Goal: Task Accomplishment & Management: Use online tool/utility

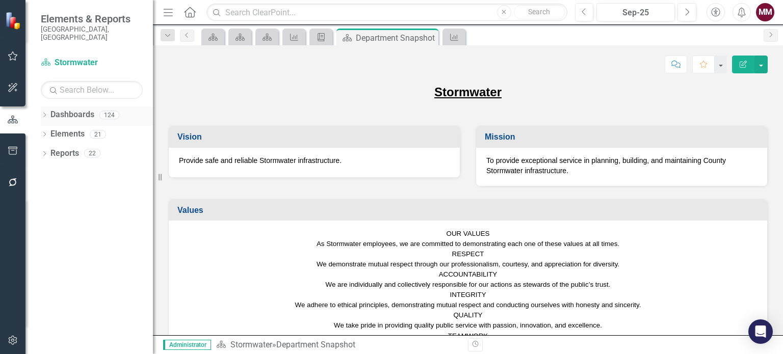
click at [44, 113] on icon "Dropdown" at bounding box center [44, 116] width 7 height 6
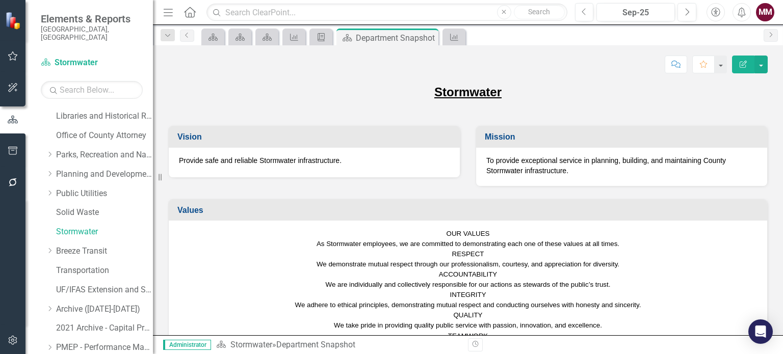
scroll to position [294, 0]
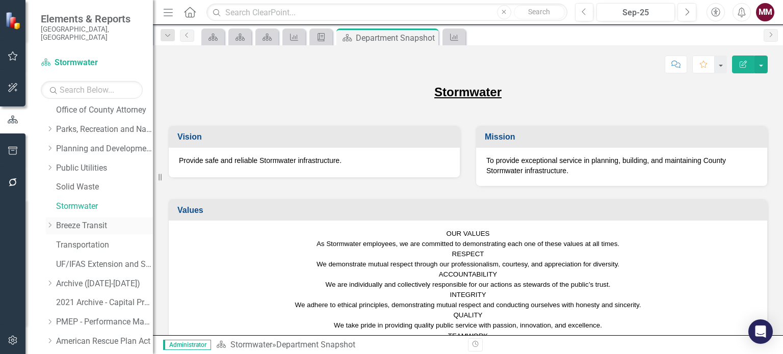
click at [85, 220] on link "Breeze Transit" at bounding box center [104, 226] width 97 height 12
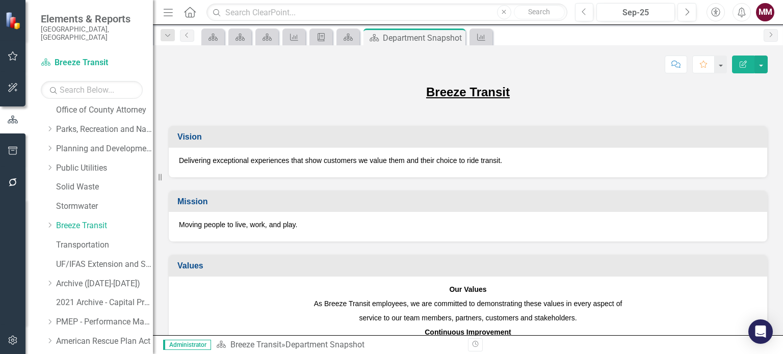
click at [412, 238] on div "Moving people to live, work, and play." at bounding box center [468, 227] width 599 height 30
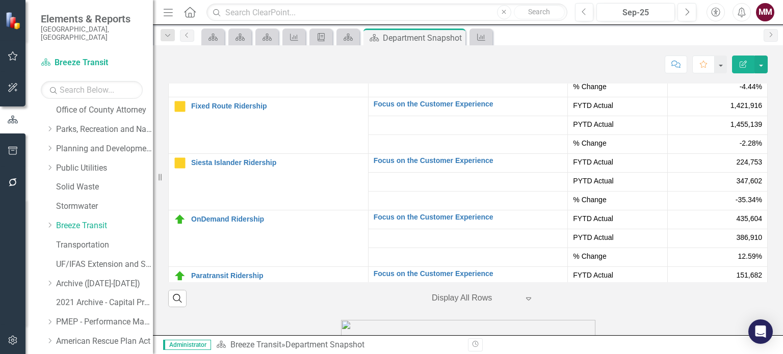
scroll to position [2171, 0]
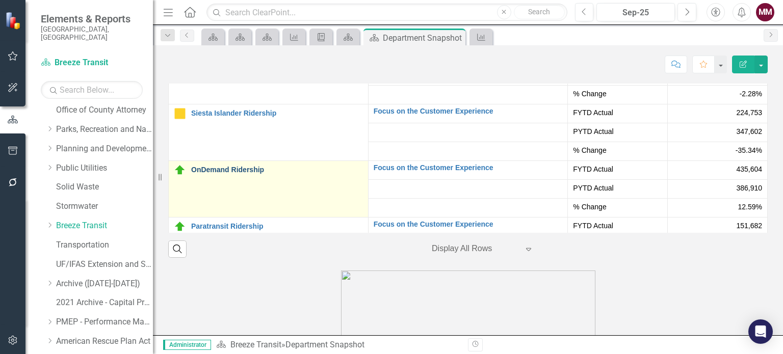
click at [235, 166] on link "OnDemand Ridership" at bounding box center [277, 170] width 172 height 8
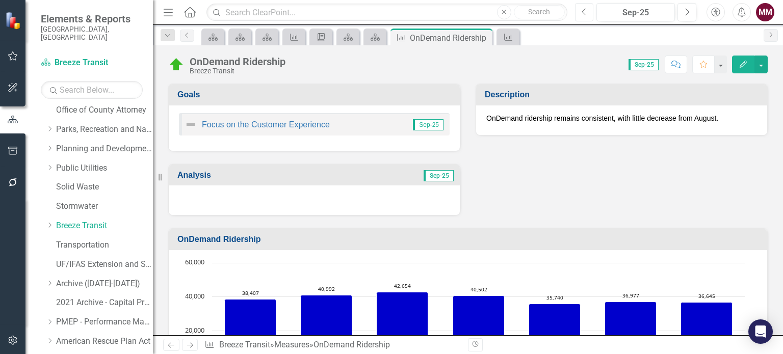
click at [582, 14] on icon "Previous" at bounding box center [585, 12] width 6 height 9
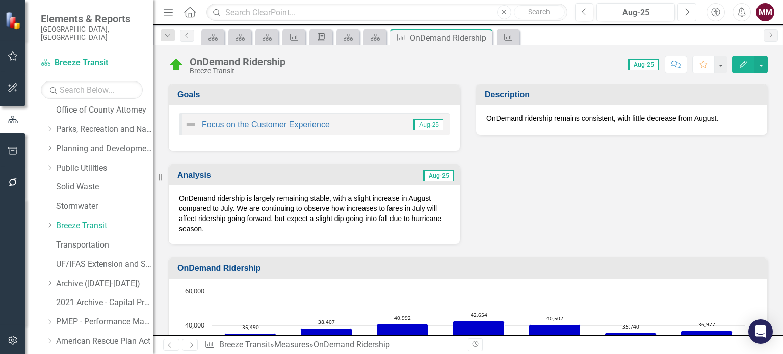
click at [685, 15] on icon "Next" at bounding box center [688, 12] width 6 height 9
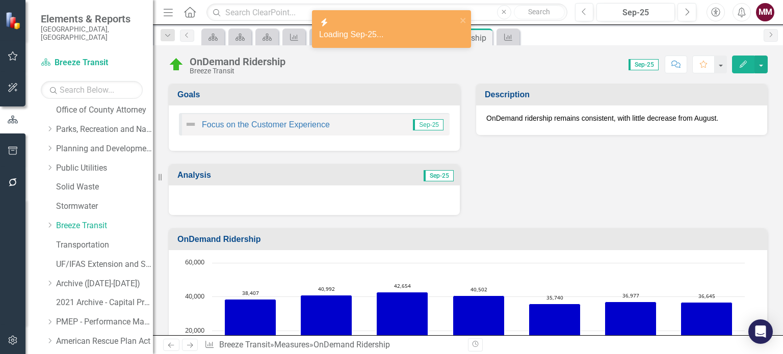
click at [367, 197] on div at bounding box center [314, 201] width 291 height 30
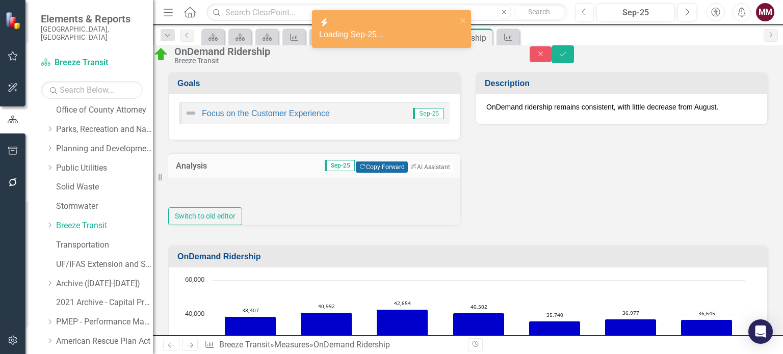
click at [359, 173] on button "Copy Forward Copy Forward" at bounding box center [382, 167] width 52 height 11
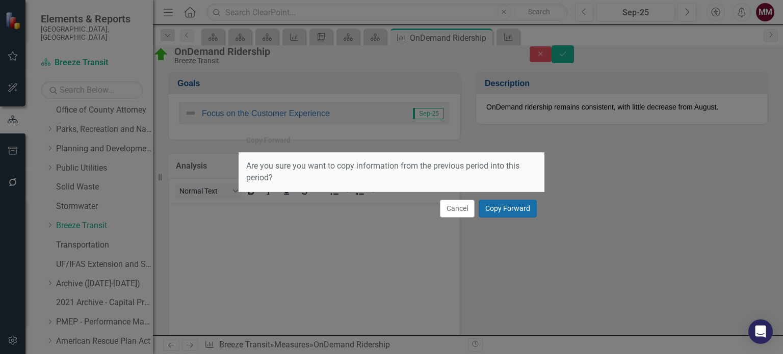
click at [514, 208] on button "Copy Forward" at bounding box center [508, 209] width 58 height 18
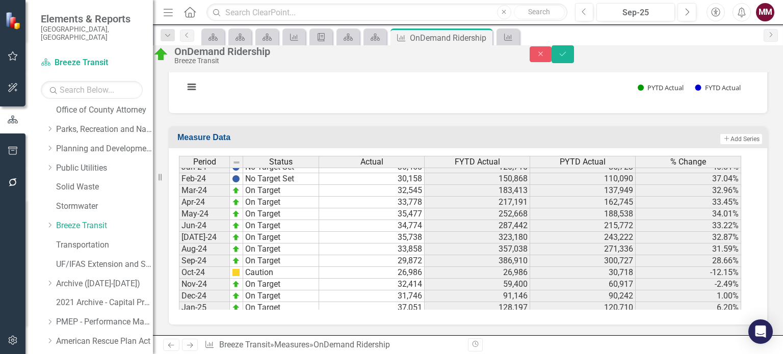
scroll to position [1464, 0]
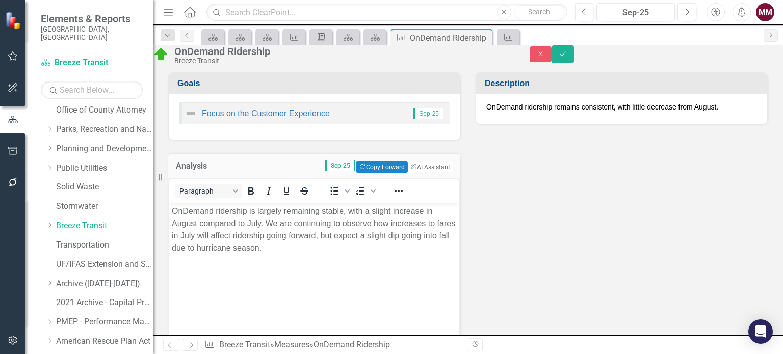
click at [260, 223] on p "OnDemand ridership is largely remaining stable, with a slight increase in Augus…" at bounding box center [314, 229] width 285 height 49
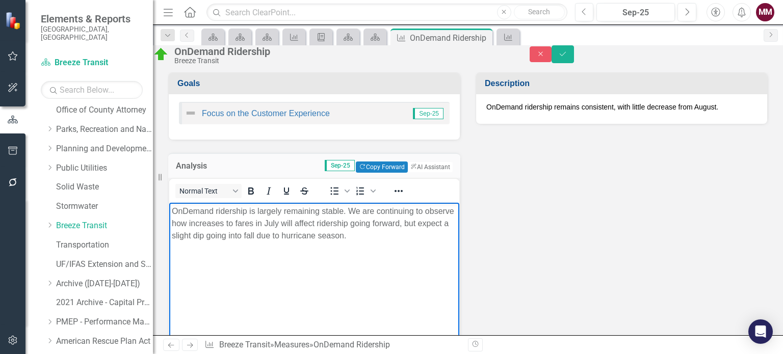
click at [432, 235] on p "OnDemand ridership is largely remaining stable. We are continuing to observe ho…" at bounding box center [314, 223] width 285 height 37
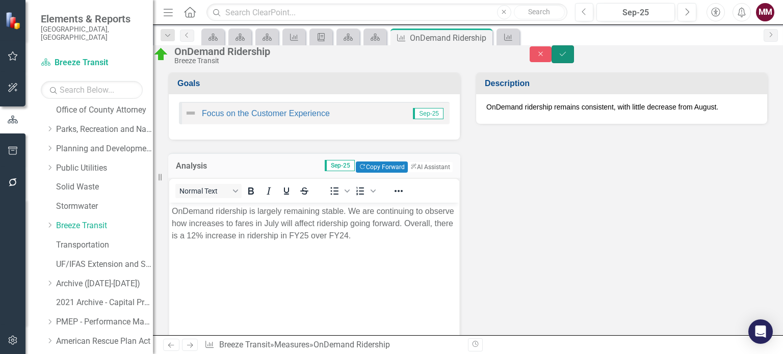
click at [568, 58] on icon "Save" at bounding box center [563, 53] width 9 height 7
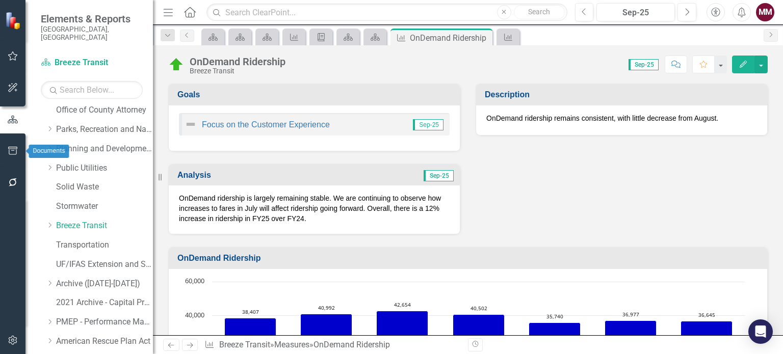
click at [11, 154] on icon "button" at bounding box center [13, 151] width 11 height 8
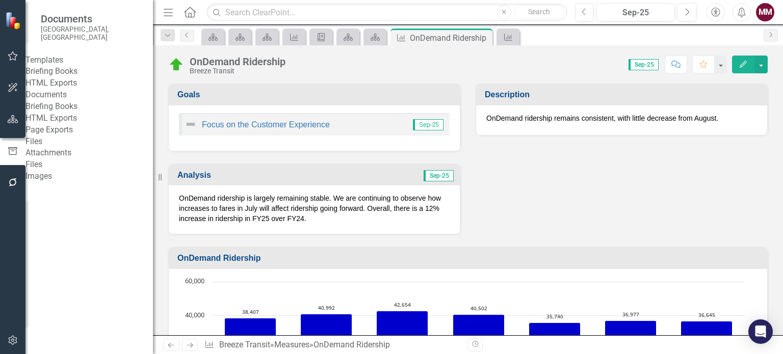
click at [67, 73] on link "Briefing Books" at bounding box center [90, 72] width 128 height 12
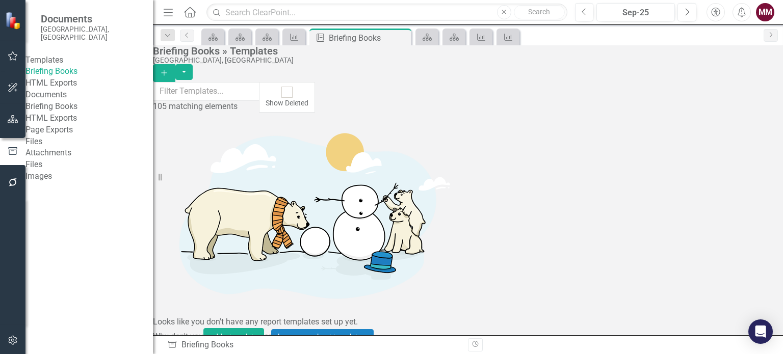
click at [209, 104] on div "105 matching elements Show Deleted" at bounding box center [468, 97] width 630 height 31
click at [211, 99] on input "text" at bounding box center [206, 91] width 107 height 19
type input "transit"
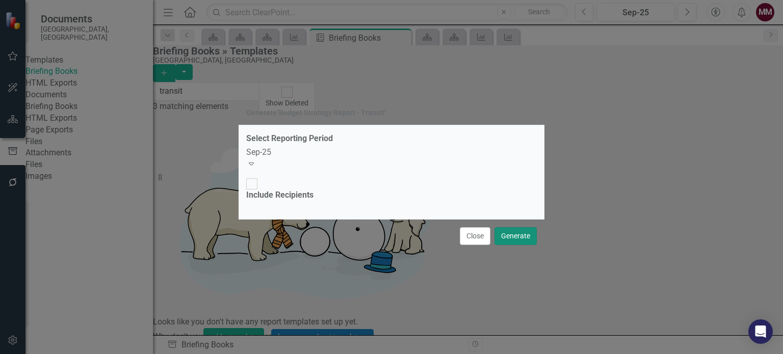
click at [515, 227] on button "Generate" at bounding box center [516, 236] width 42 height 18
